Goal: Find specific page/section: Find specific page/section

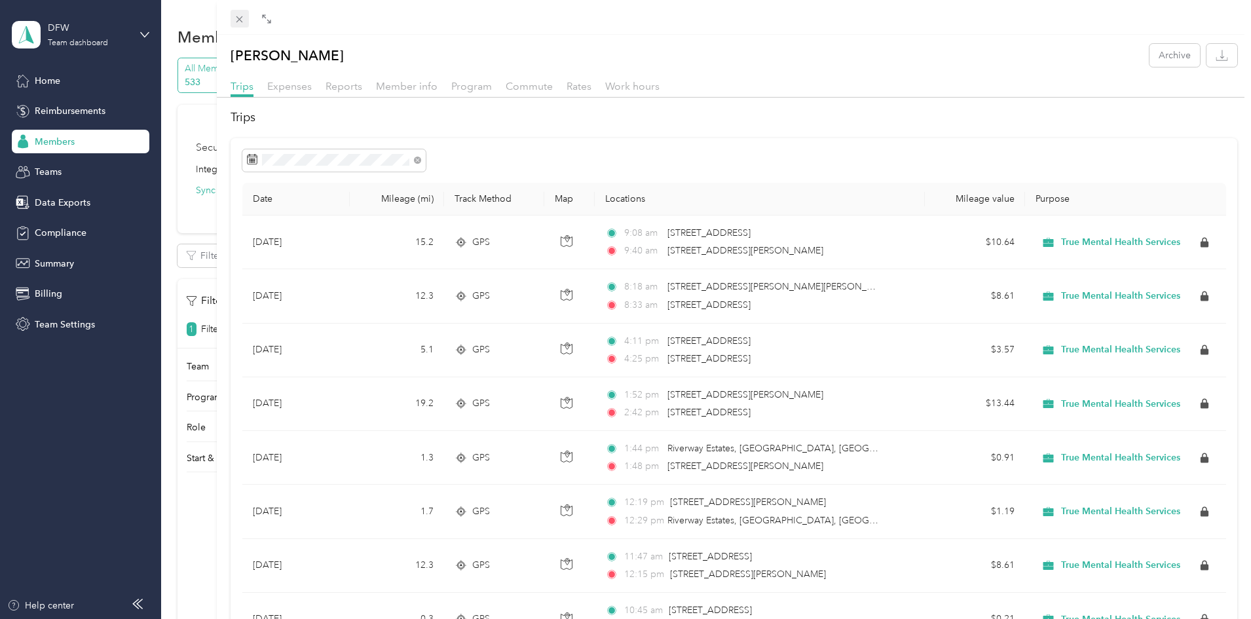
click at [239, 20] on icon at bounding box center [239, 19] width 7 height 7
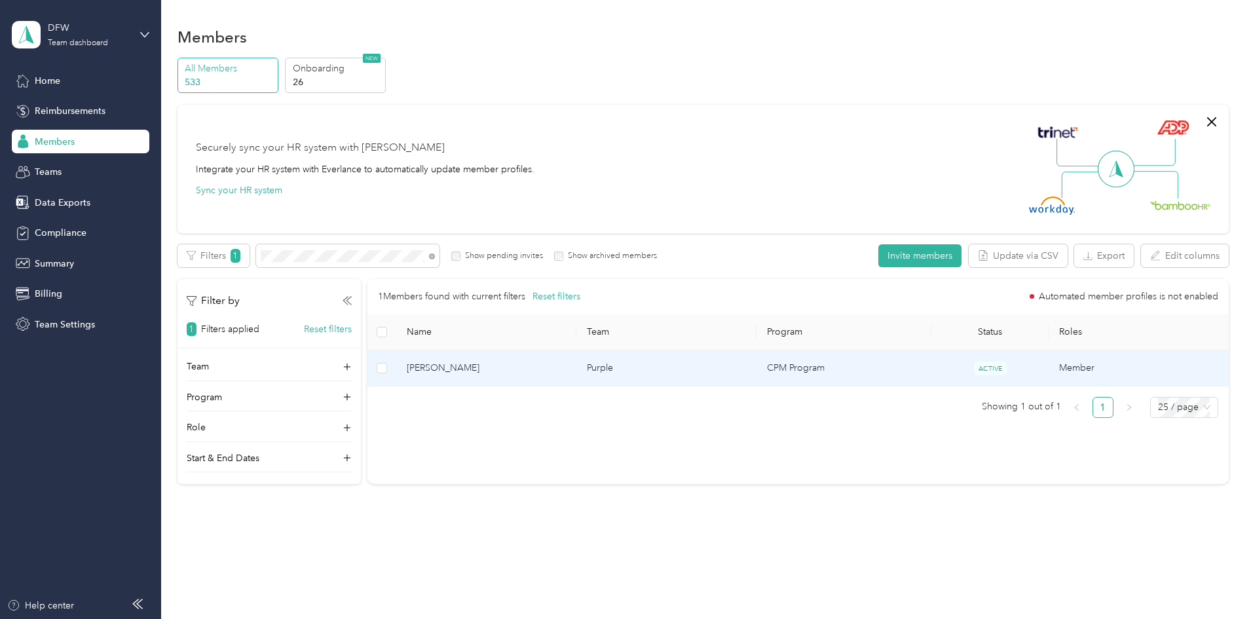
click at [566, 373] on span "[PERSON_NAME]" at bounding box center [486, 368] width 159 height 14
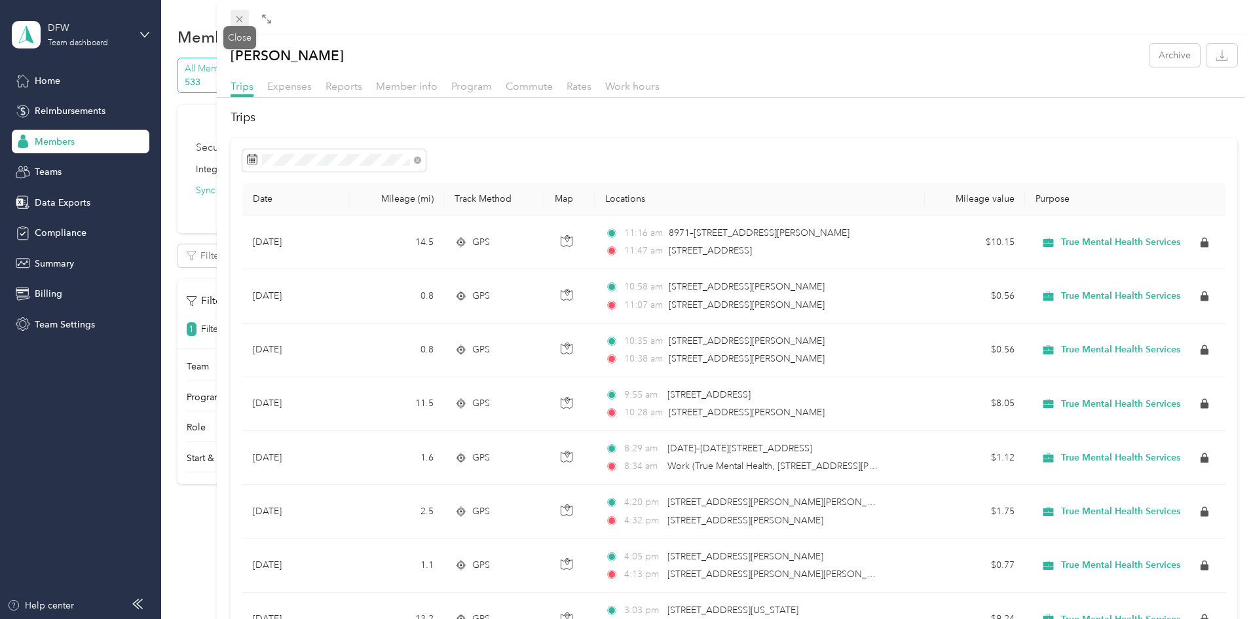
click at [240, 18] on icon at bounding box center [239, 19] width 7 height 7
